Goal: Complete application form: Complete application form

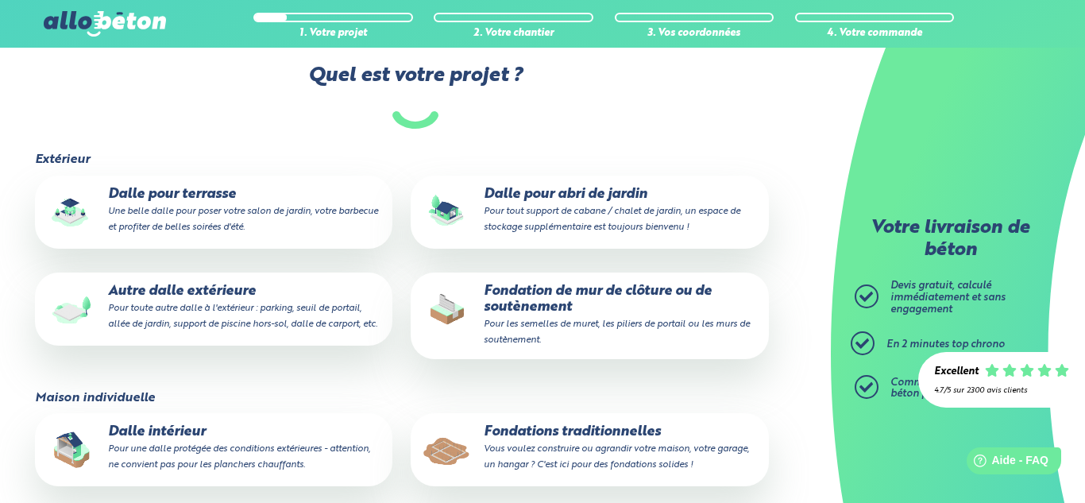
click at [610, 311] on p "Fondation de mur de clôture ou de soutènement Pour les semelles [PERSON_NAME] p…" at bounding box center [589, 315] width 335 height 64
click at [0, 0] on input "Fondation de mur de clôture ou de soutènement Pour les semelles [PERSON_NAME] p…" at bounding box center [0, 0] width 0 height 0
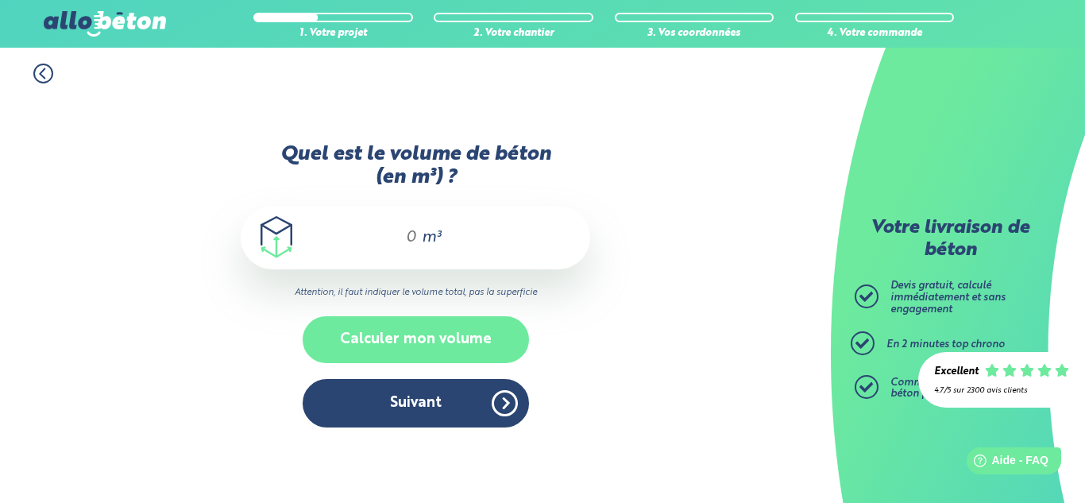
click at [445, 326] on button "Calculer mon volume" at bounding box center [416, 339] width 226 height 47
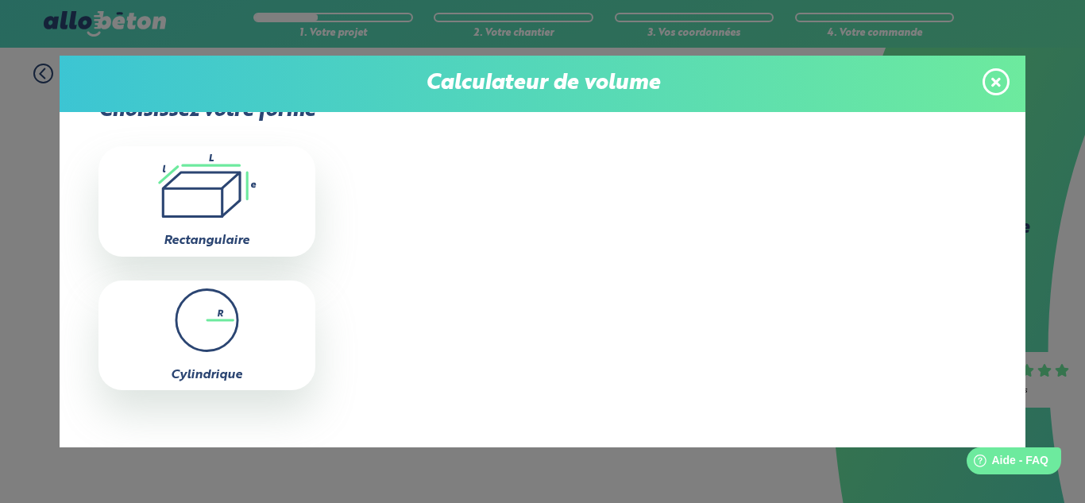
scroll to position [98, 0]
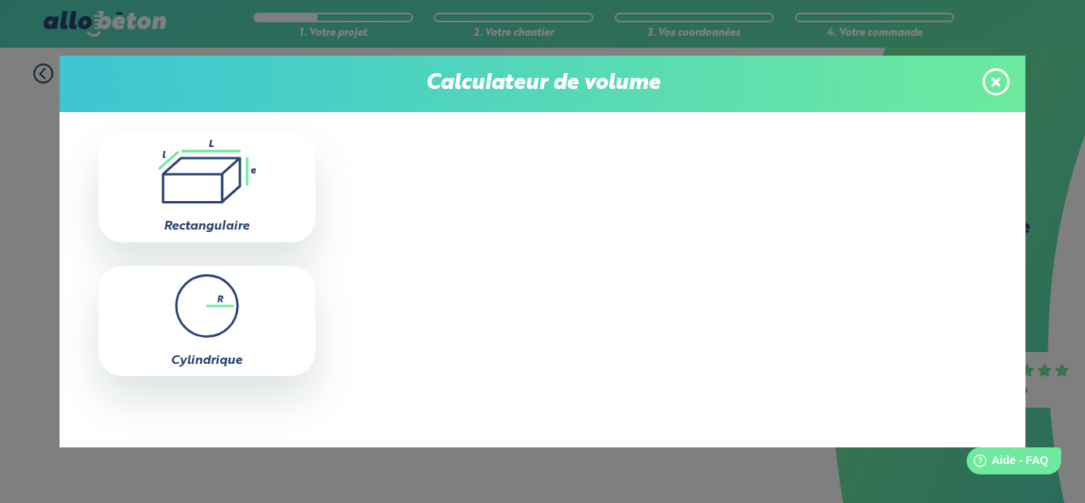
click at [226, 185] on icon ".icon-calc-rectanglea{fill:none;stroke-linecap:round;stroke-width:3px;stroke:#6…" at bounding box center [206, 172] width 201 height 64
type input "0"
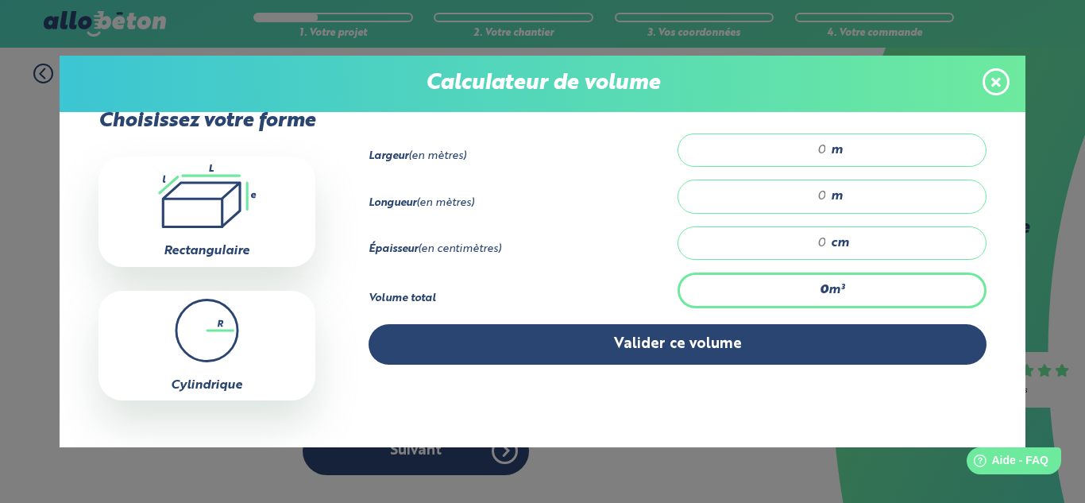
scroll to position [52, 0]
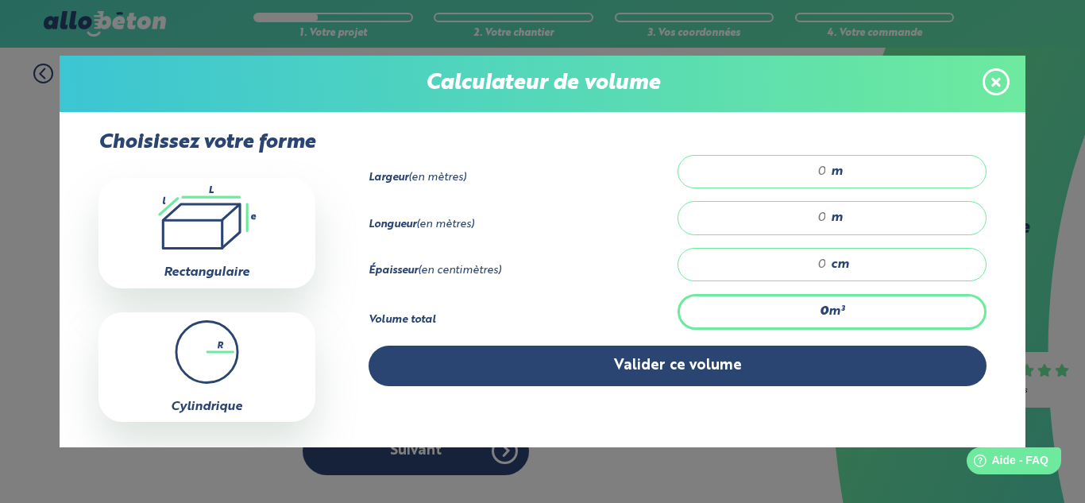
click at [824, 172] on input "number" at bounding box center [760, 172] width 133 height 16
type input "4"
click at [835, 172] on span "m" at bounding box center [837, 171] width 12 height 14
click at [819, 215] on input "number" at bounding box center [760, 218] width 133 height 16
type input "47"
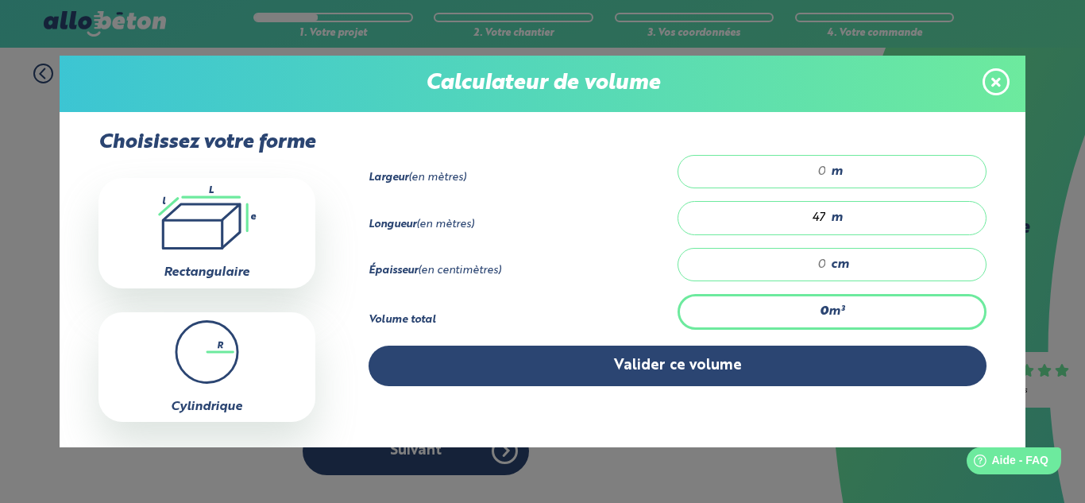
click at [822, 268] on input "number" at bounding box center [760, 264] width 133 height 16
type input "40"
click at [815, 168] on input "number" at bounding box center [760, 172] width 133 height 16
type input "0"
type input "7.52"
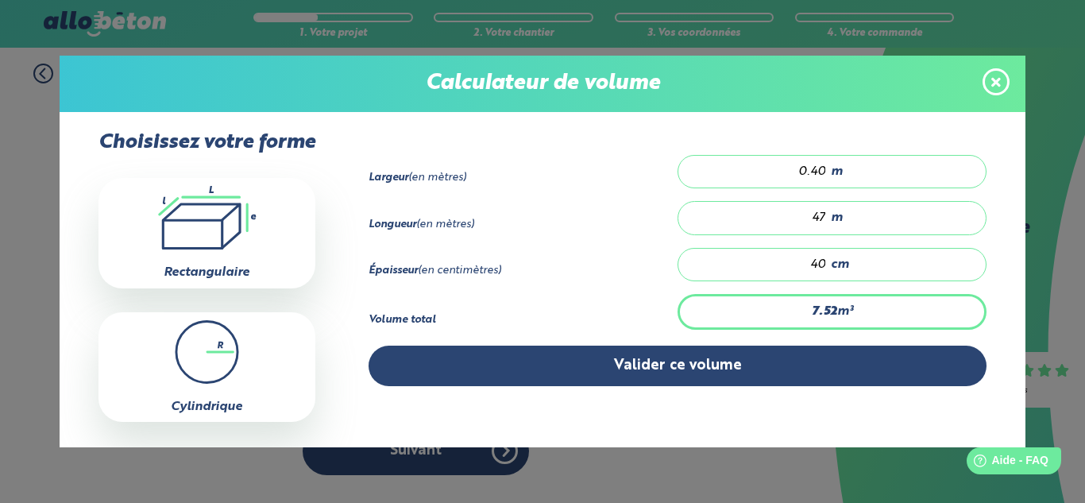
type input "0.40"
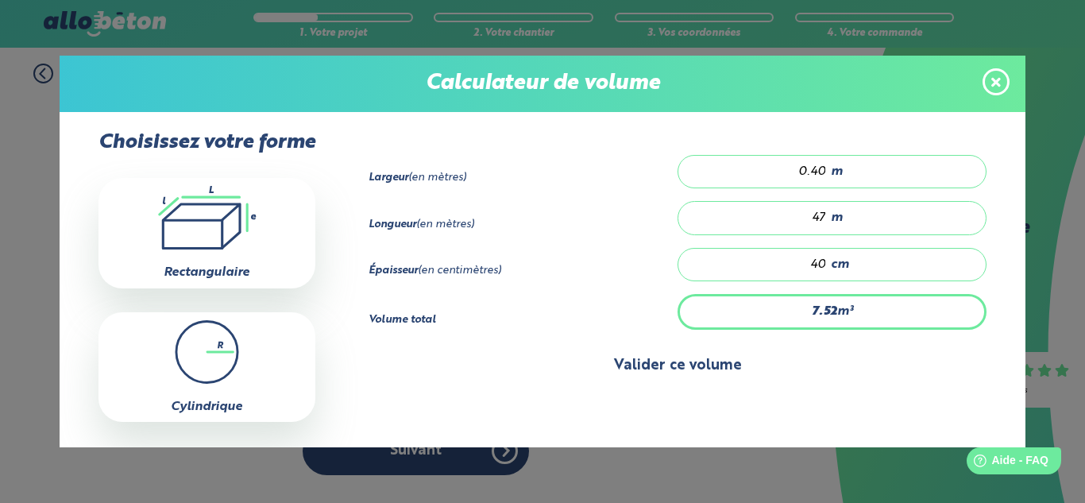
click at [723, 362] on button "Valider ce volume" at bounding box center [677, 365] width 619 height 40
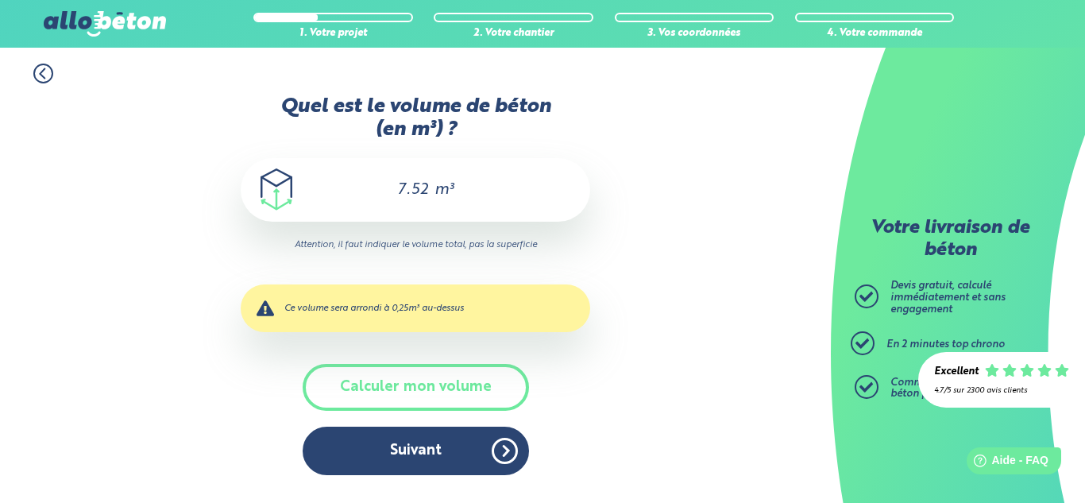
scroll to position [0, 0]
click at [430, 183] on div "7.52 m³" at bounding box center [415, 190] width 349 height 64
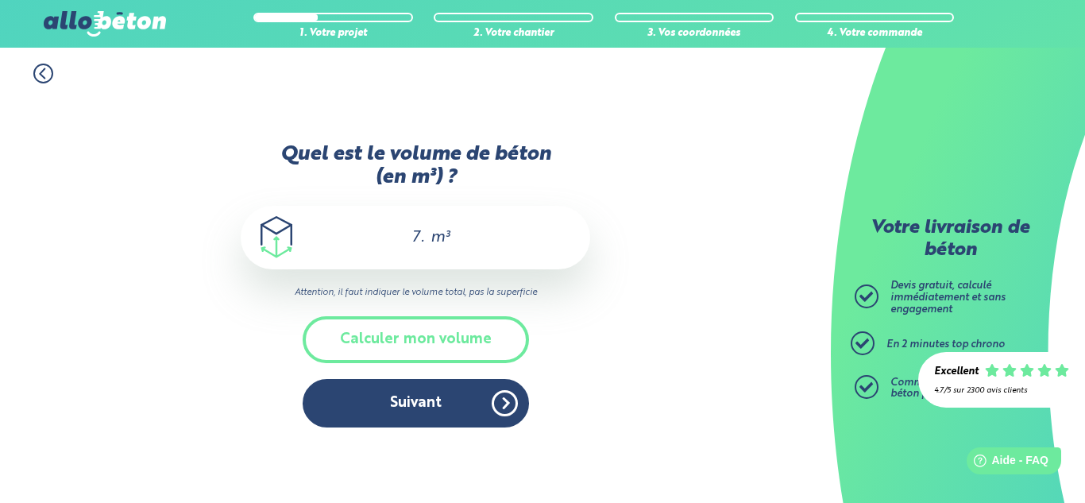
type input "7"
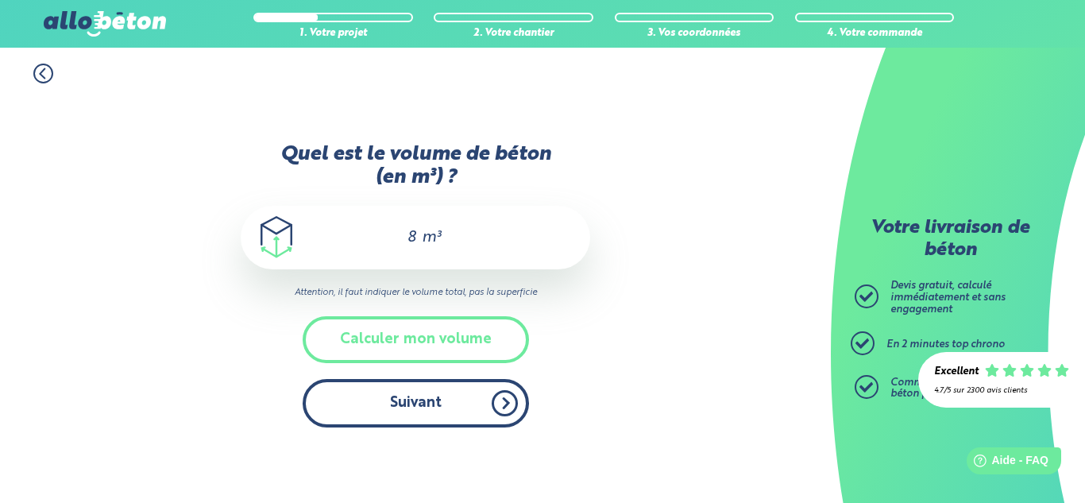
type input "8"
click at [403, 403] on button "Suivant" at bounding box center [416, 403] width 226 height 48
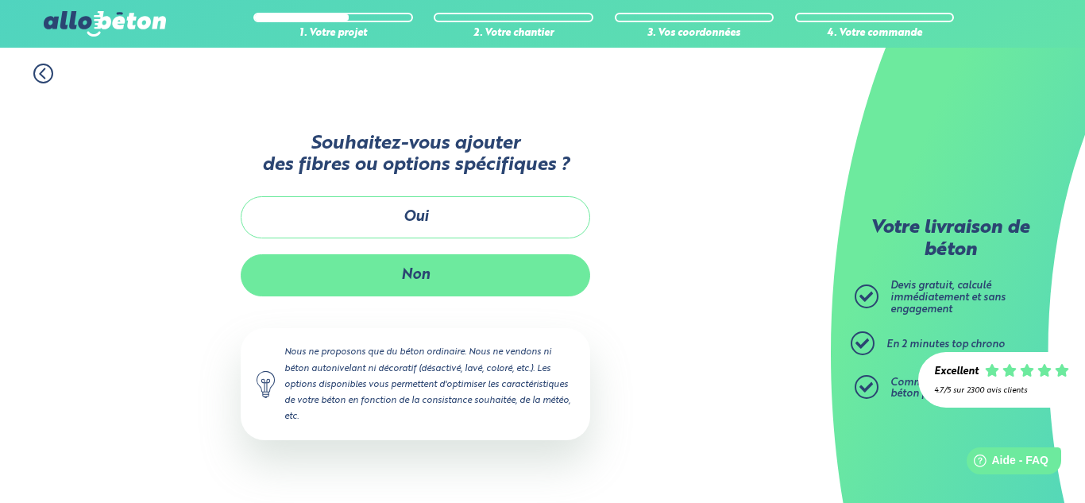
click at [438, 286] on button "Non" at bounding box center [415, 275] width 349 height 42
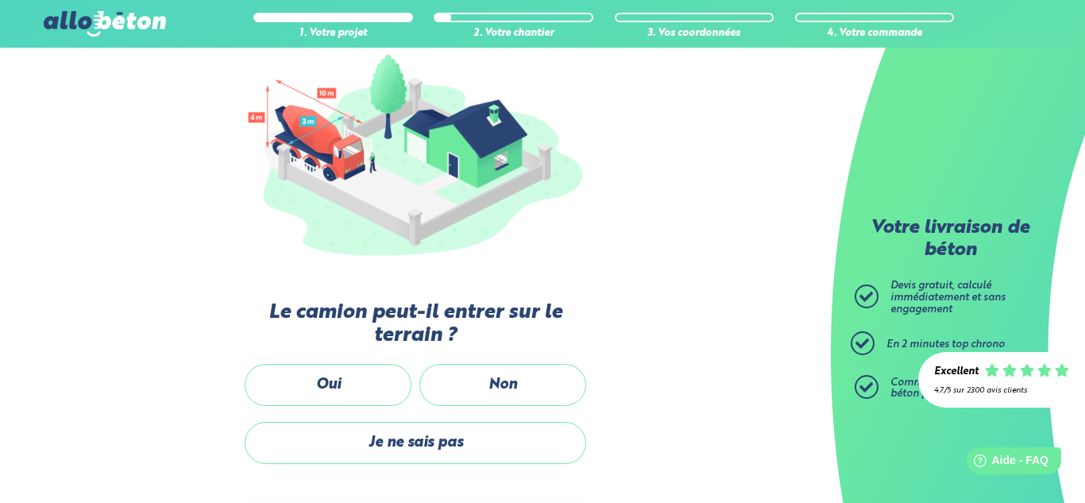
scroll to position [199, 0]
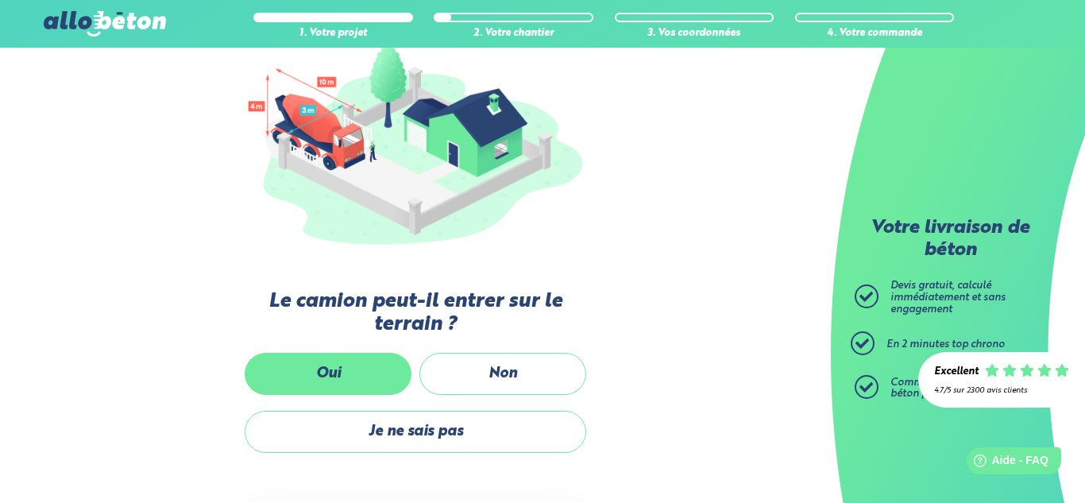
click at [332, 381] on label "Oui" at bounding box center [328, 374] width 167 height 42
click at [0, 0] on input "Oui" at bounding box center [0, 0] width 0 height 0
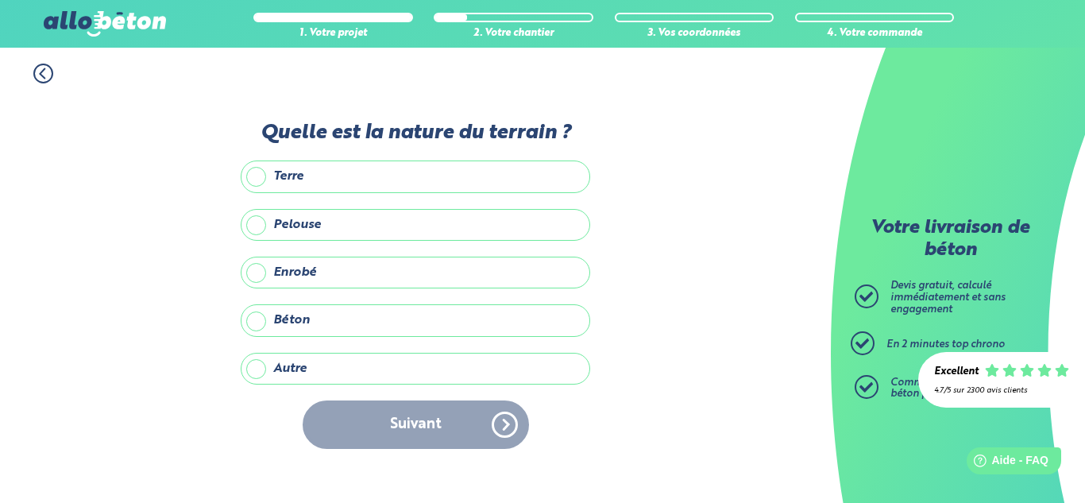
click at [359, 278] on label "Enrobé" at bounding box center [415, 272] width 349 height 32
click at [0, 0] on input "Enrobé" at bounding box center [0, 0] width 0 height 0
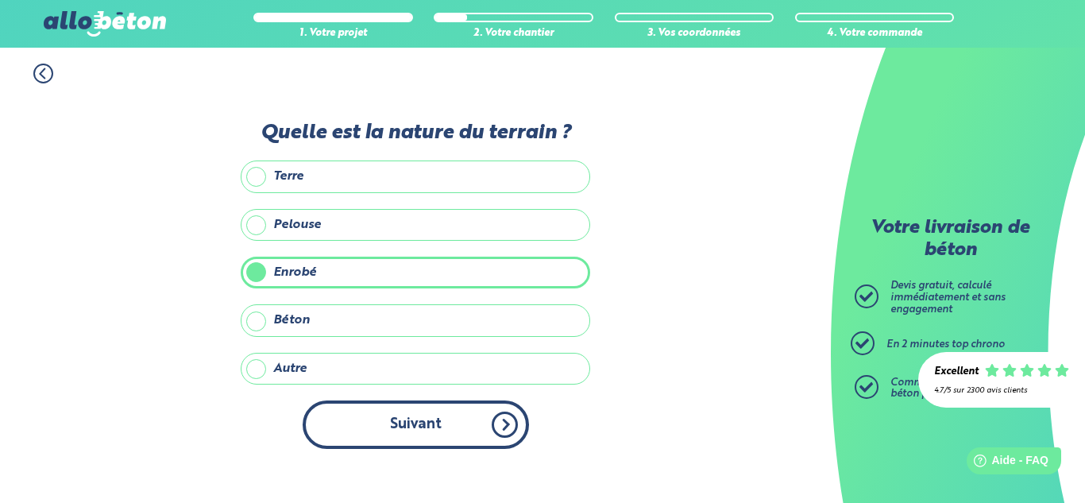
click at [378, 412] on button "Suivant" at bounding box center [416, 424] width 226 height 48
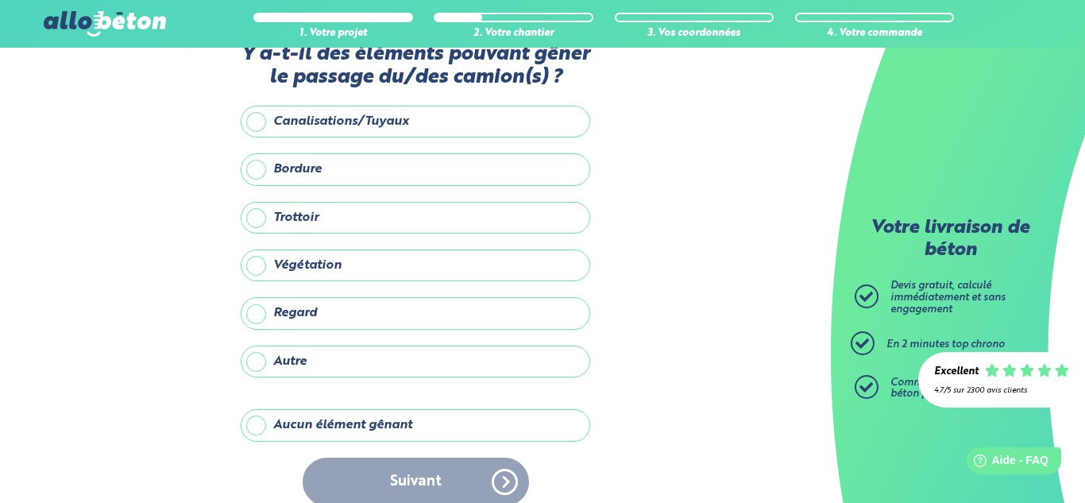
scroll to position [60, 0]
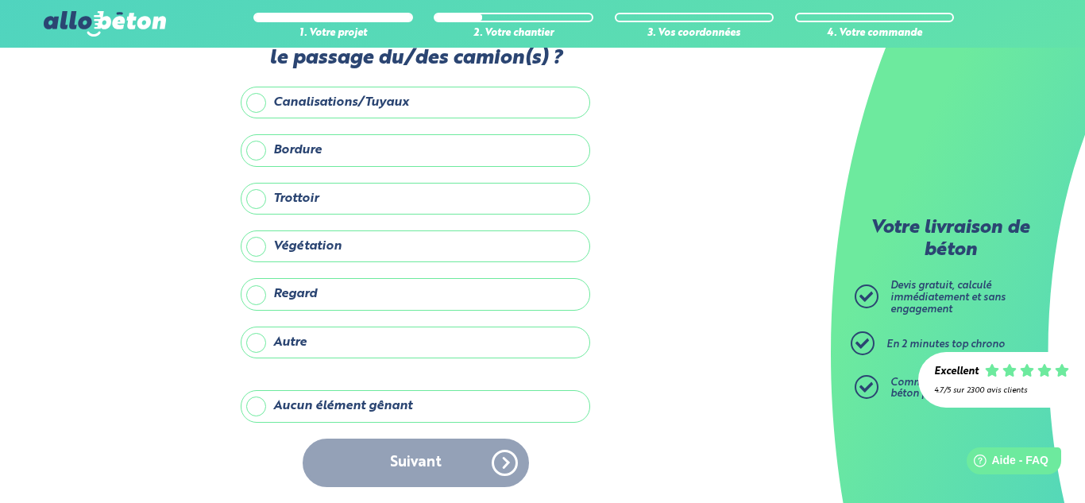
click at [356, 411] on label "Aucun élément gênant" at bounding box center [415, 406] width 349 height 32
click at [0, 0] on input "Aucun élément gênant" at bounding box center [0, 0] width 0 height 0
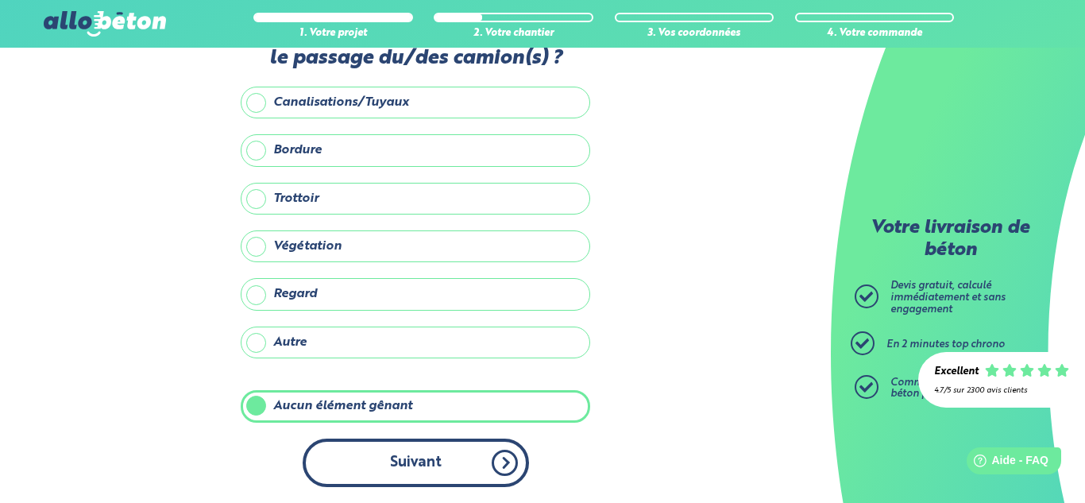
click at [367, 445] on button "Suivant" at bounding box center [416, 462] width 226 height 48
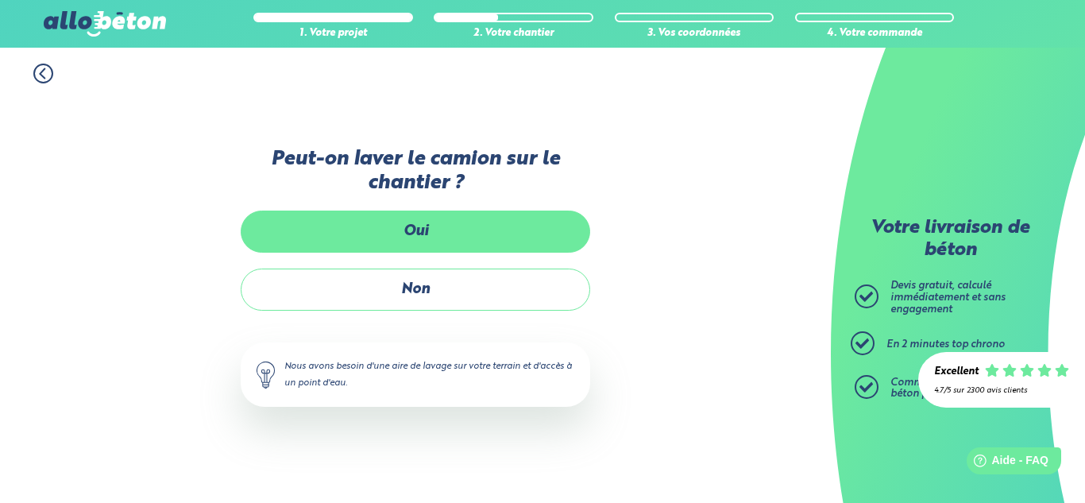
click at [388, 223] on label "Oui" at bounding box center [415, 231] width 349 height 42
click at [0, 0] on input "Oui" at bounding box center [0, 0] width 0 height 0
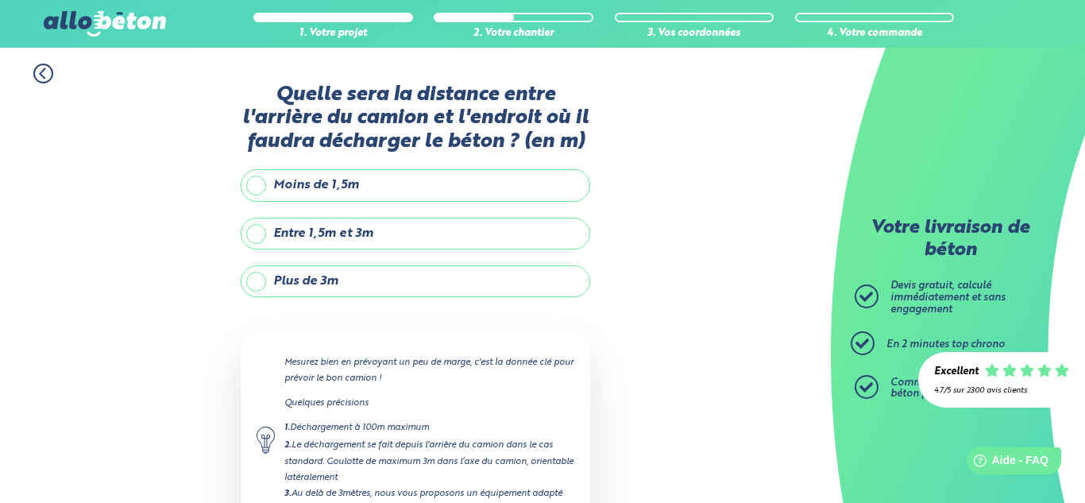
click at [364, 185] on label "Moins de 1,5m" at bounding box center [415, 185] width 349 height 32
click at [0, 0] on input "Moins de 1,5m" at bounding box center [0, 0] width 0 height 0
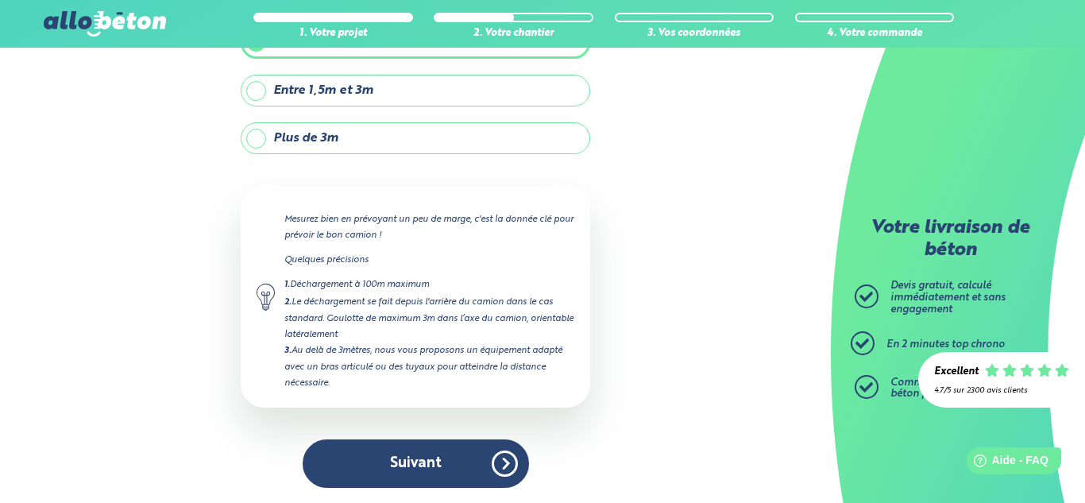
scroll to position [144, 0]
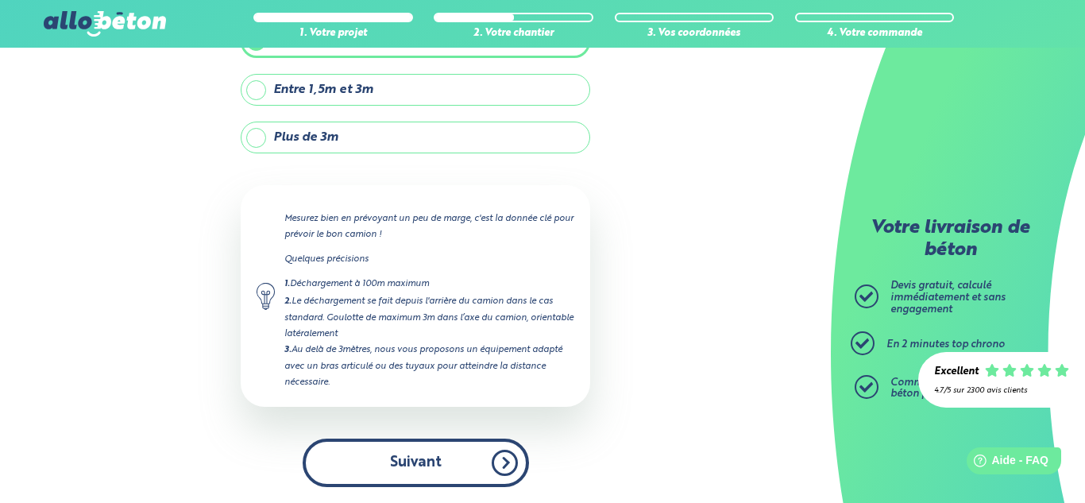
click at [435, 451] on button "Suivant" at bounding box center [416, 462] width 226 height 48
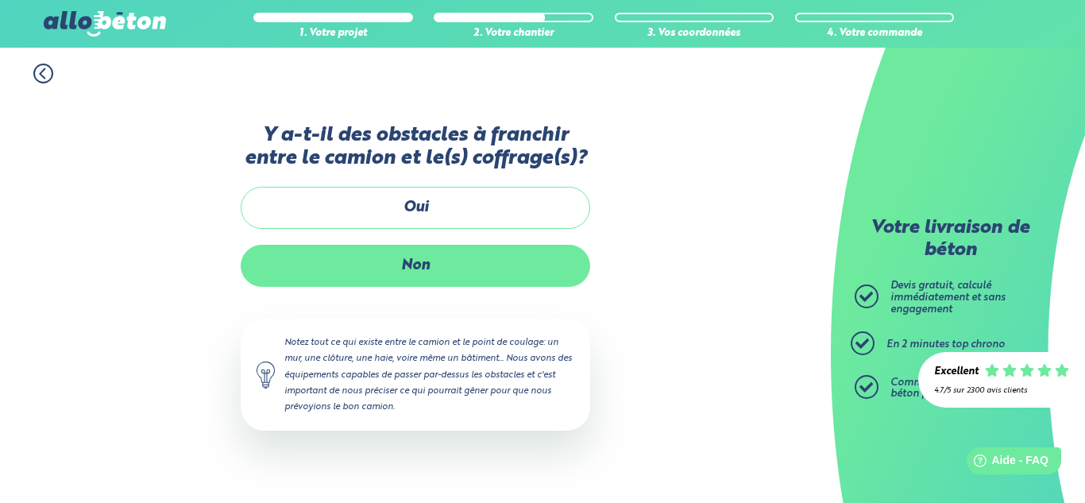
click at [490, 265] on label "Non" at bounding box center [415, 266] width 349 height 42
click at [0, 0] on input "Non" at bounding box center [0, 0] width 0 height 0
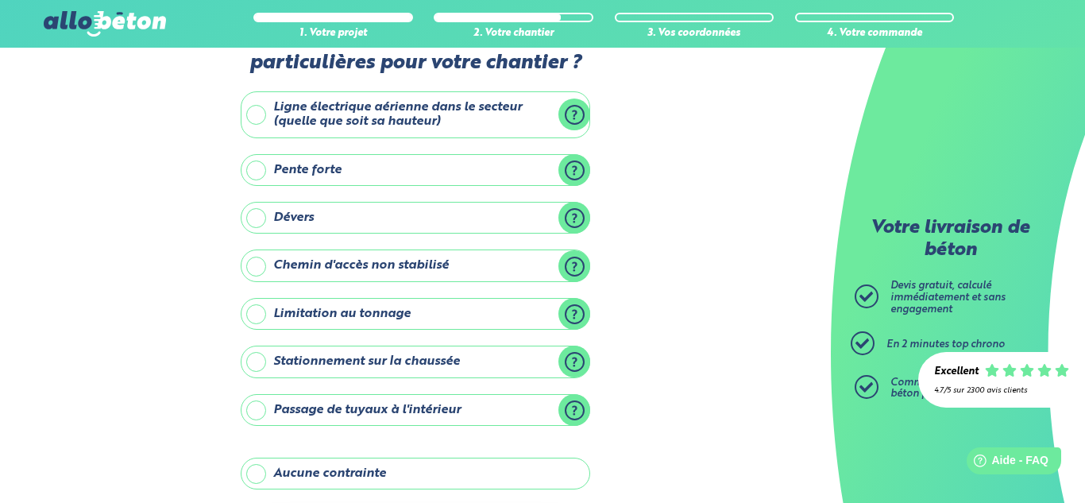
scroll to position [91, 0]
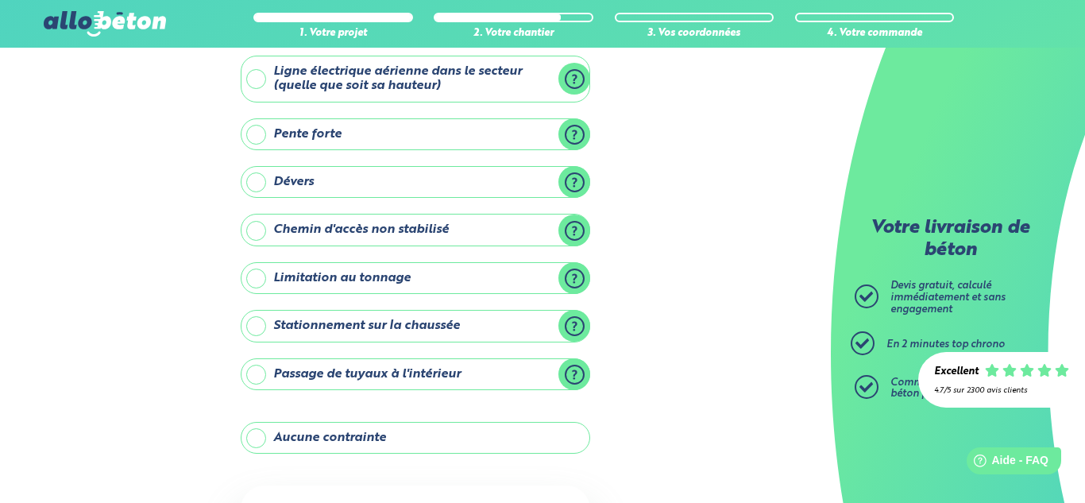
click at [405, 429] on label "Aucune contrainte" at bounding box center [415, 438] width 349 height 32
click at [0, 0] on input "Aucune contrainte" at bounding box center [0, 0] width 0 height 0
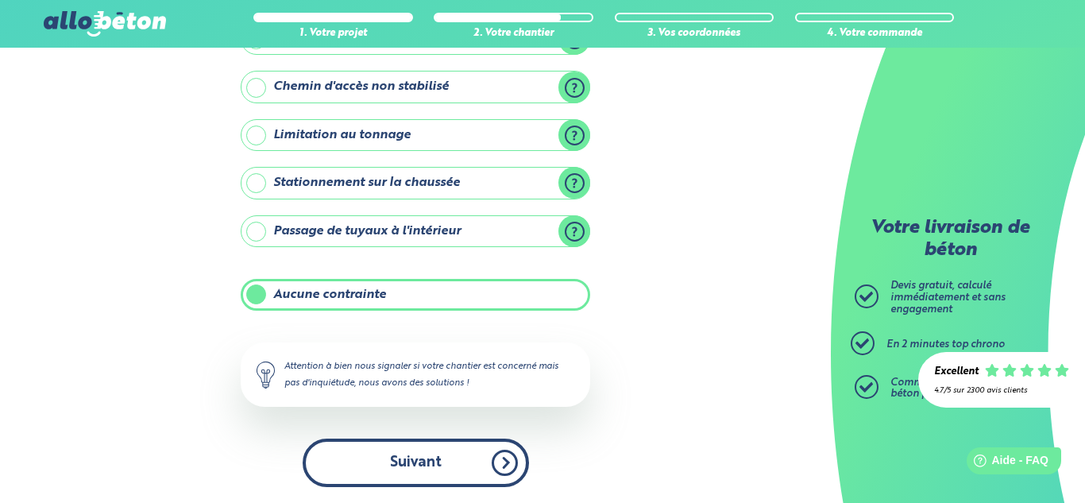
click at [416, 456] on button "Suivant" at bounding box center [416, 462] width 226 height 48
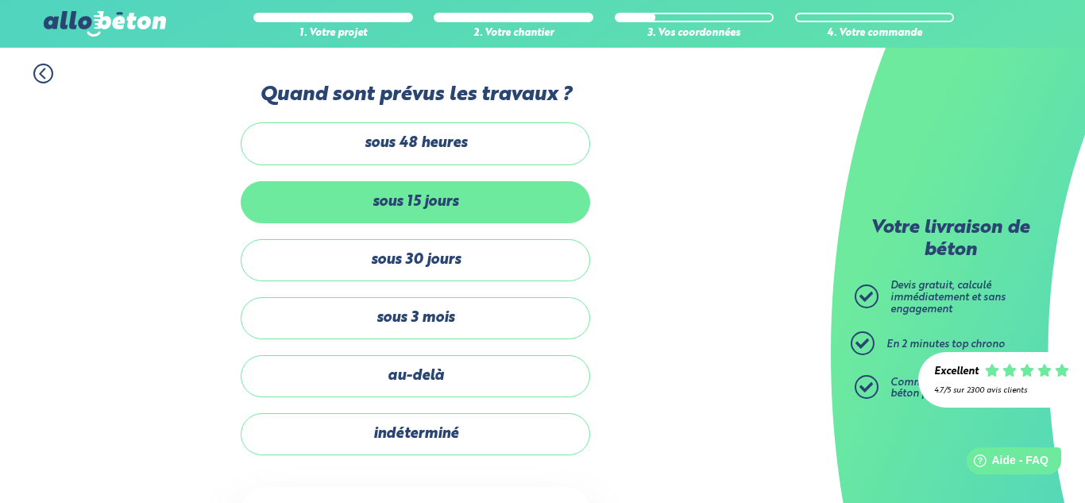
click at [442, 195] on label "sous 15 jours" at bounding box center [415, 202] width 349 height 42
click at [0, 0] on input "sous 15 jours" at bounding box center [0, 0] width 0 height 0
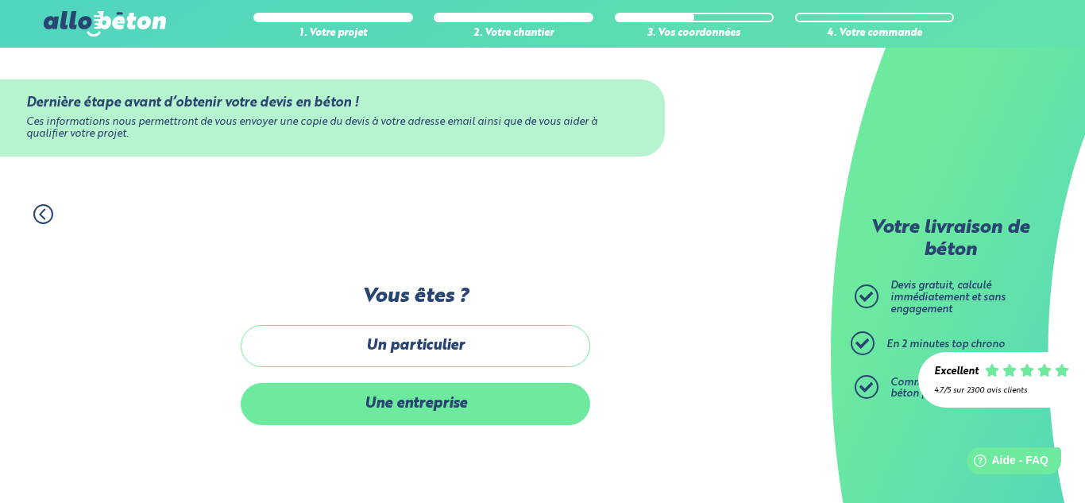
click at [416, 403] on label "Une entreprise" at bounding box center [415, 404] width 349 height 42
click at [0, 0] on input "Une entreprise" at bounding box center [0, 0] width 0 height 0
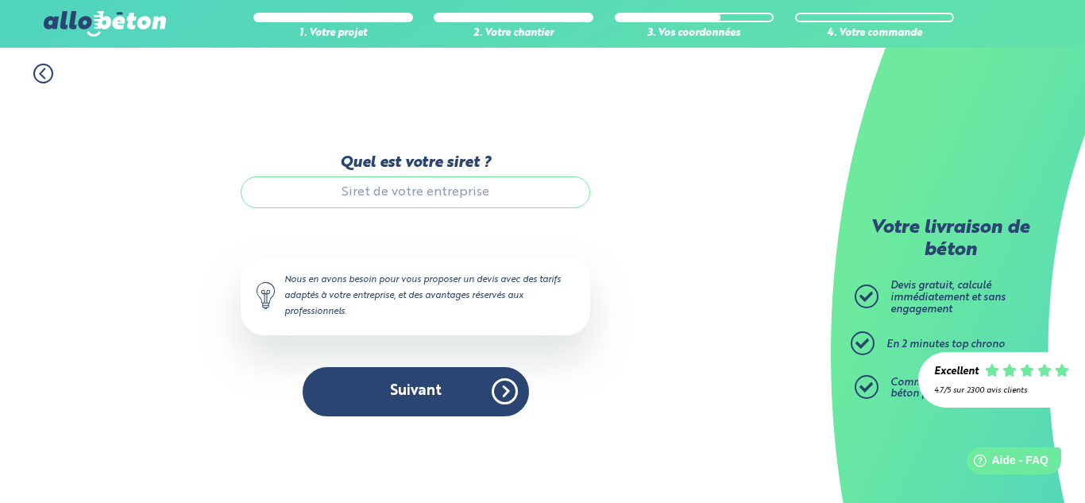
click at [415, 201] on input "Quel est votre siret ?" at bounding box center [415, 192] width 349 height 32
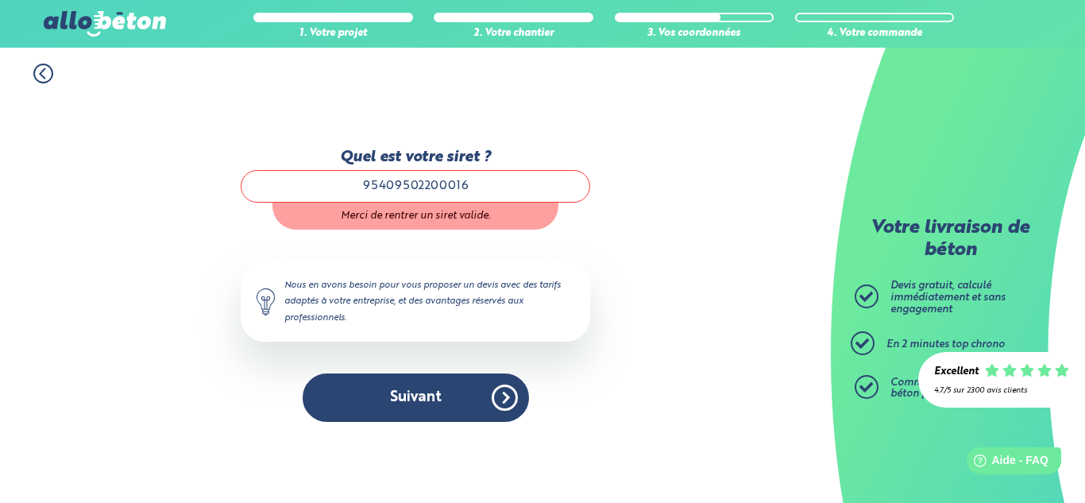
type input "95409502200016"
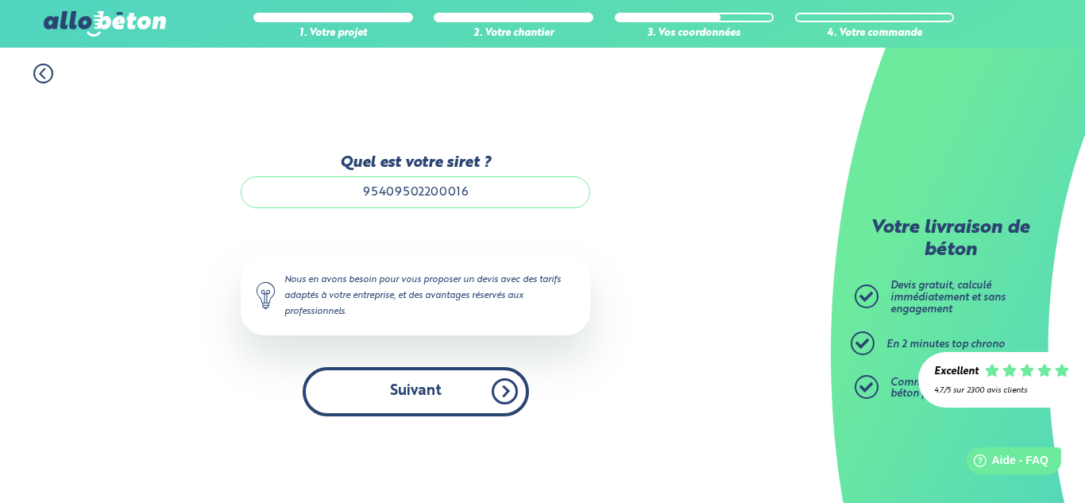
click at [416, 378] on button "Suivant" at bounding box center [416, 391] width 226 height 48
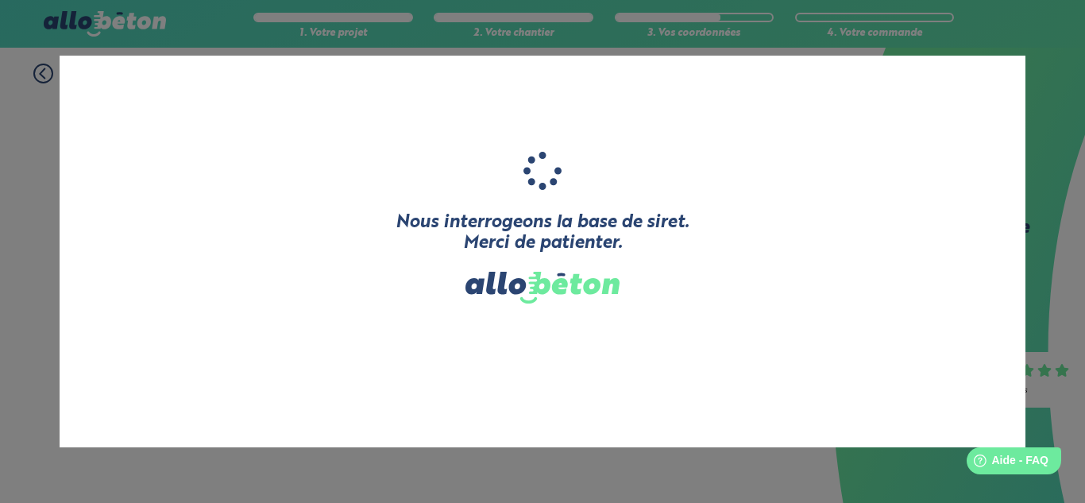
type input "BRESS'TP"
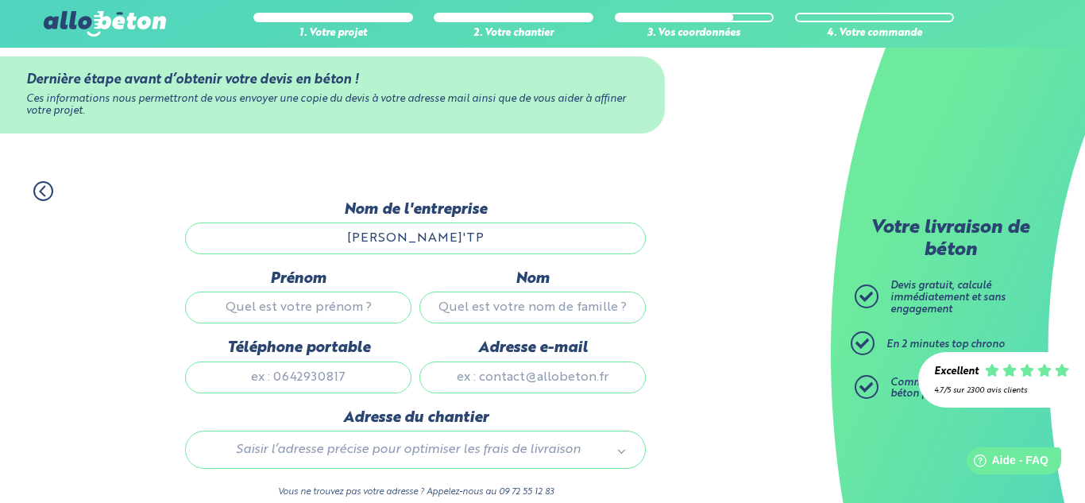
scroll to position [25, 0]
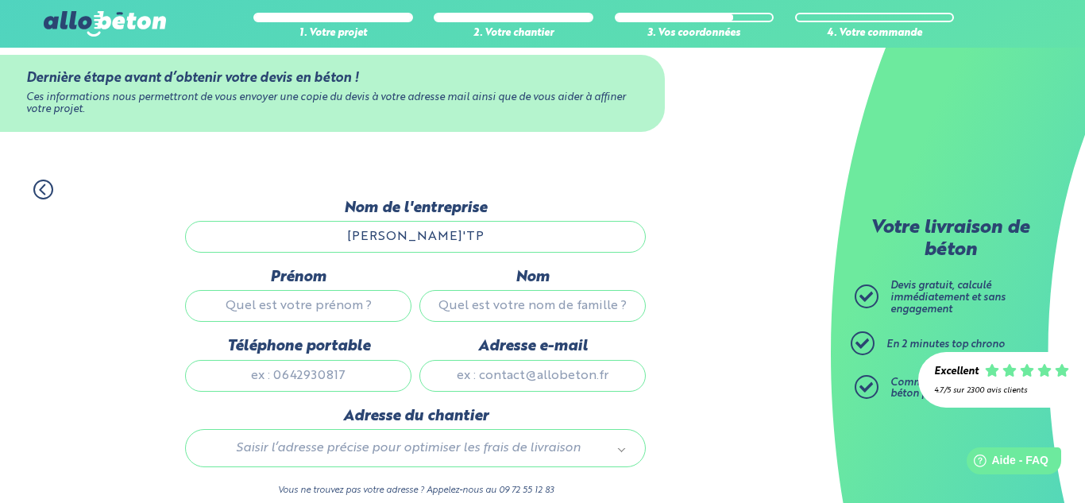
click at [390, 306] on input "Prénom" at bounding box center [298, 306] width 226 height 32
type input "elliot"
type input "extier"
type input "0625703468"
type input "extiere@gmail.com"
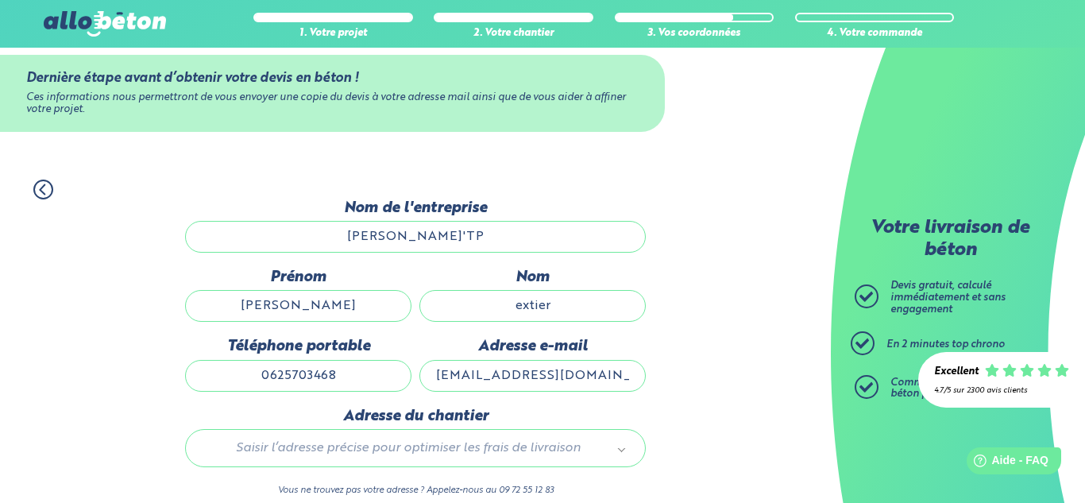
type input "54 Rue en chabotte"
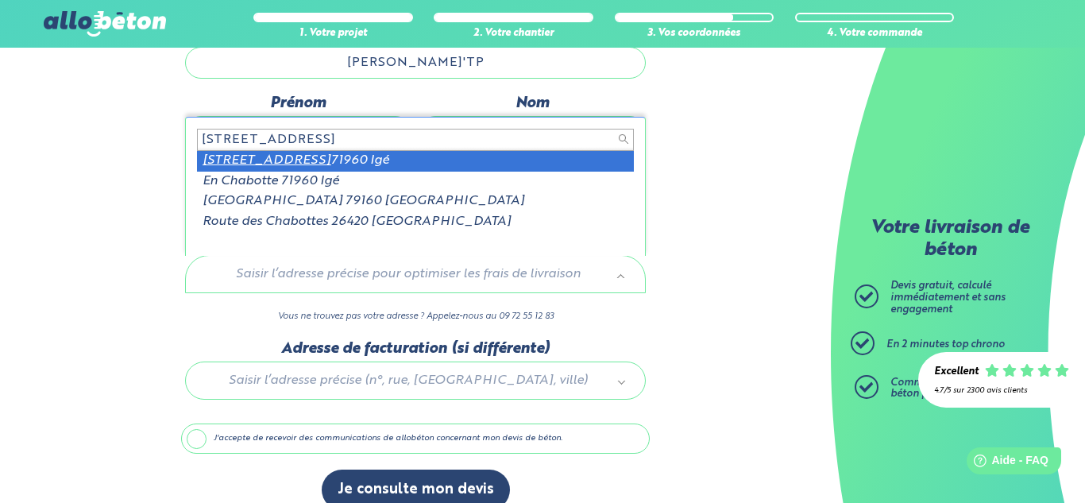
scroll to position [222, 0]
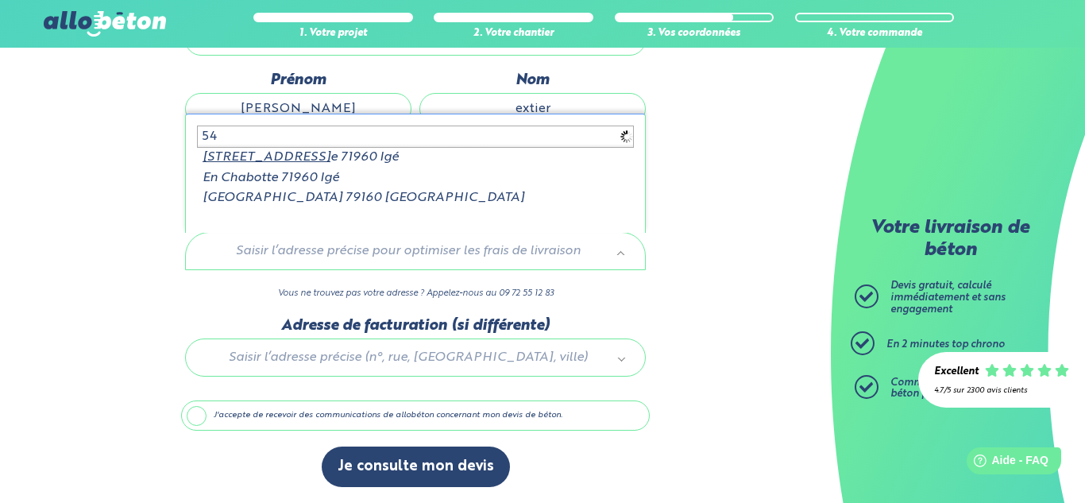
type input "5"
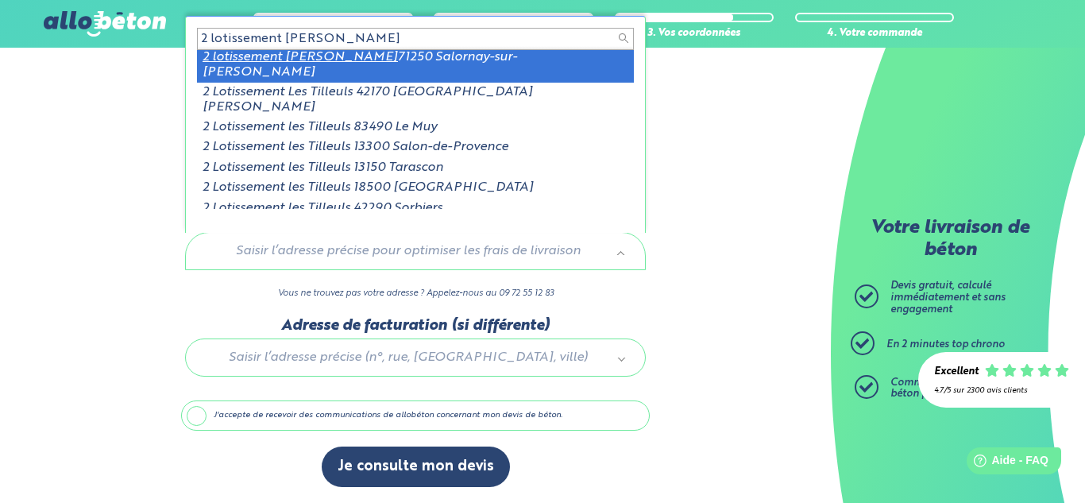
scroll to position [0, 0]
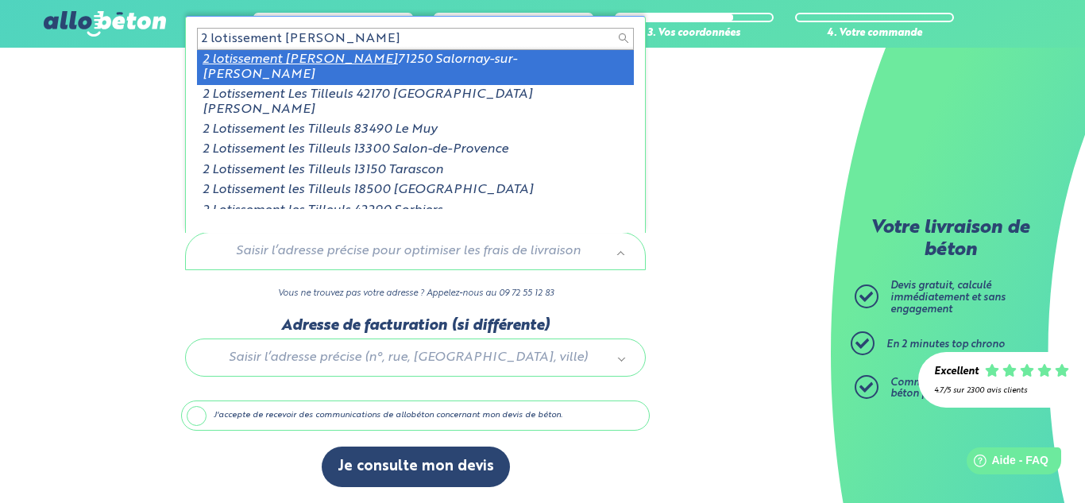
type input "2 lotissement les tilles"
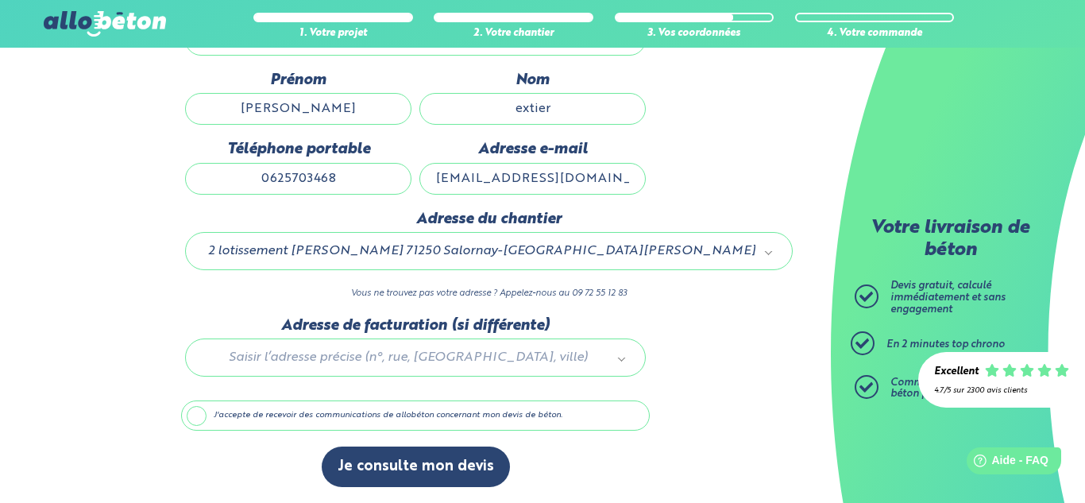
click at [472, 421] on label "J'accepte de recevoir des communications de allobéton concernant mon devis de b…" at bounding box center [415, 415] width 469 height 30
click at [0, 0] on input "J'accepte de recevoir des communications de allobéton concernant mon devis de b…" at bounding box center [0, 0] width 0 height 0
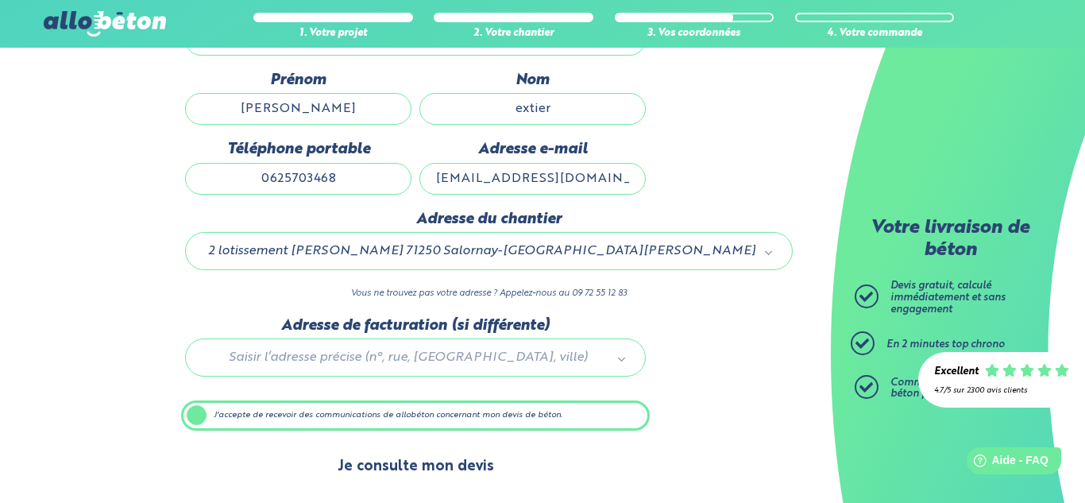
click at [431, 465] on button "Je consulte mon devis" at bounding box center [416, 466] width 188 height 40
